Goal: Task Accomplishment & Management: Use online tool/utility

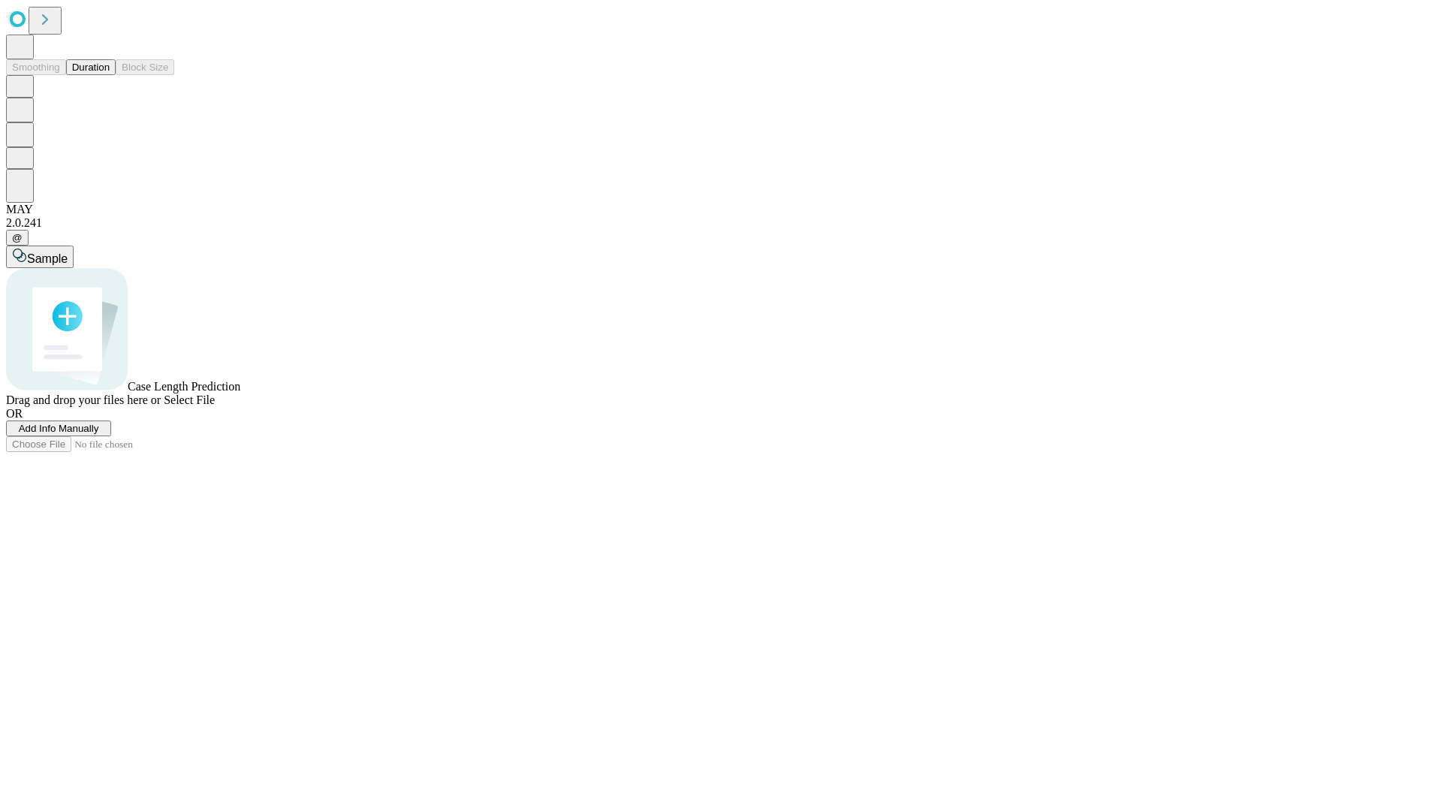
click at [110, 75] on button "Duration" at bounding box center [91, 67] width 50 height 16
click at [99, 434] on span "Add Info Manually" at bounding box center [59, 428] width 80 height 11
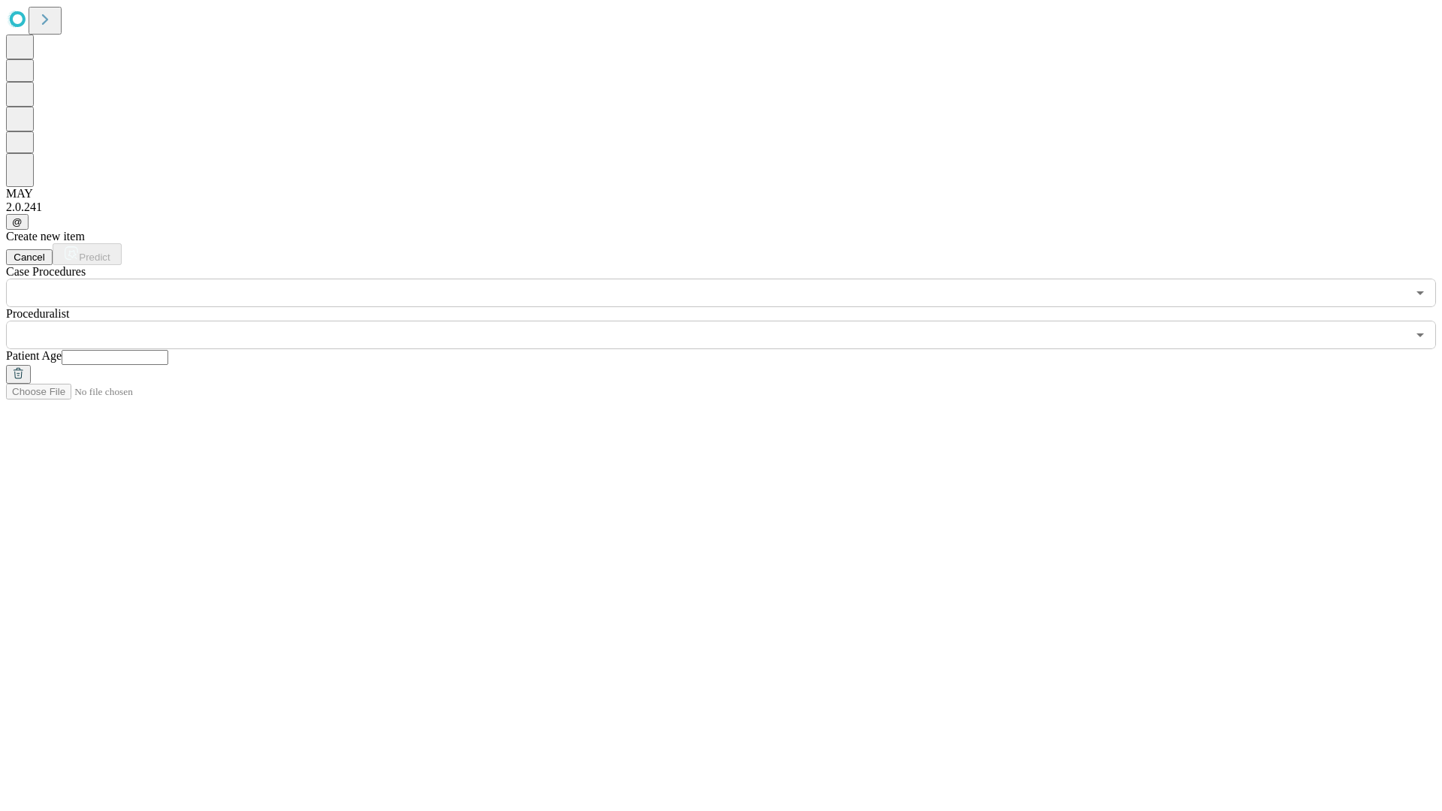
click at [168, 350] on input "text" at bounding box center [115, 357] width 107 height 15
type input "**"
click at [731, 321] on input "text" at bounding box center [706, 335] width 1400 height 29
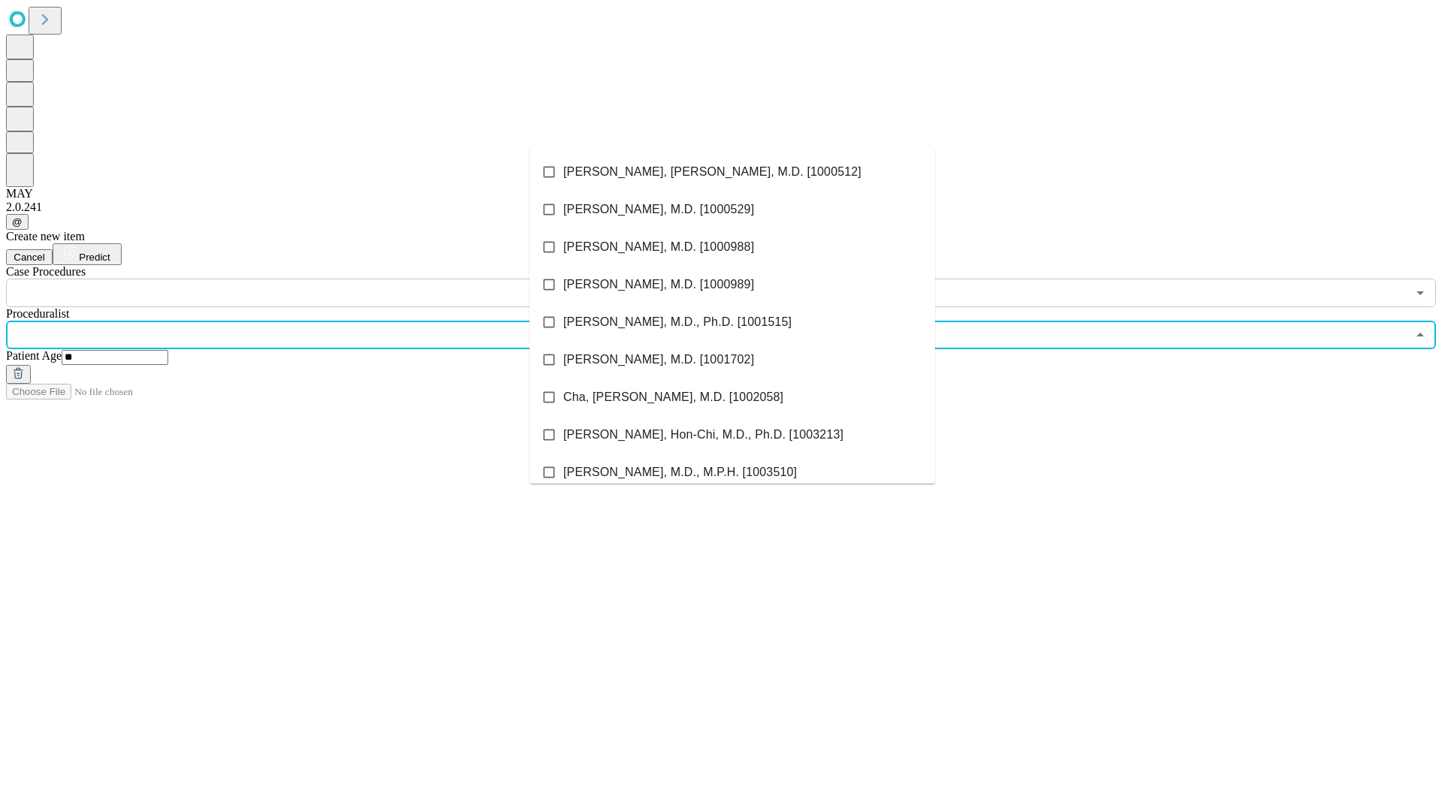
click at [732, 172] on li "[PERSON_NAME], [PERSON_NAME], M.D. [1000512]" at bounding box center [731, 172] width 405 height 38
